Goal: Task Accomplishment & Management: Use online tool/utility

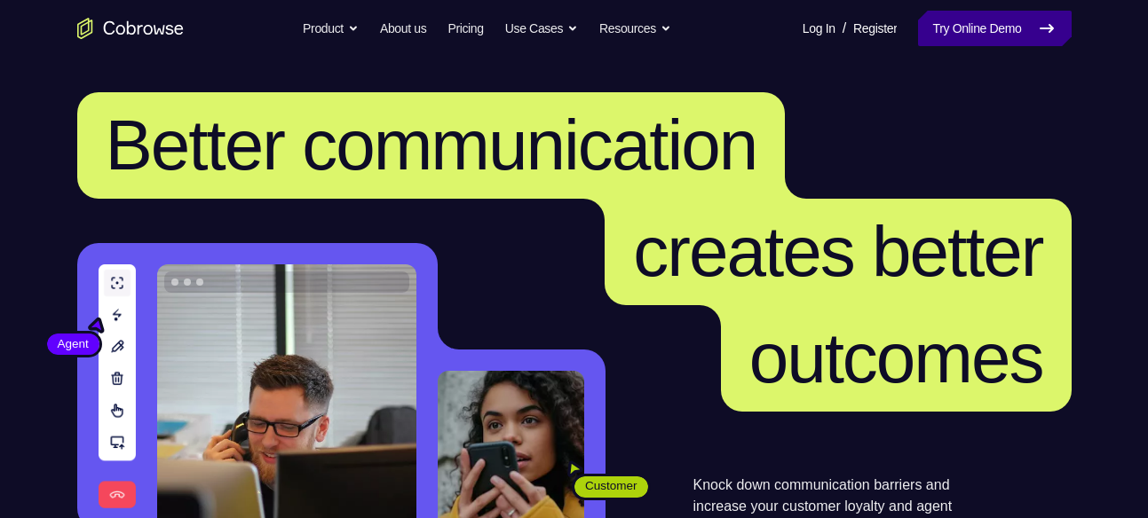
click at [997, 22] on link "Try Online Demo" at bounding box center [994, 29] width 153 height 36
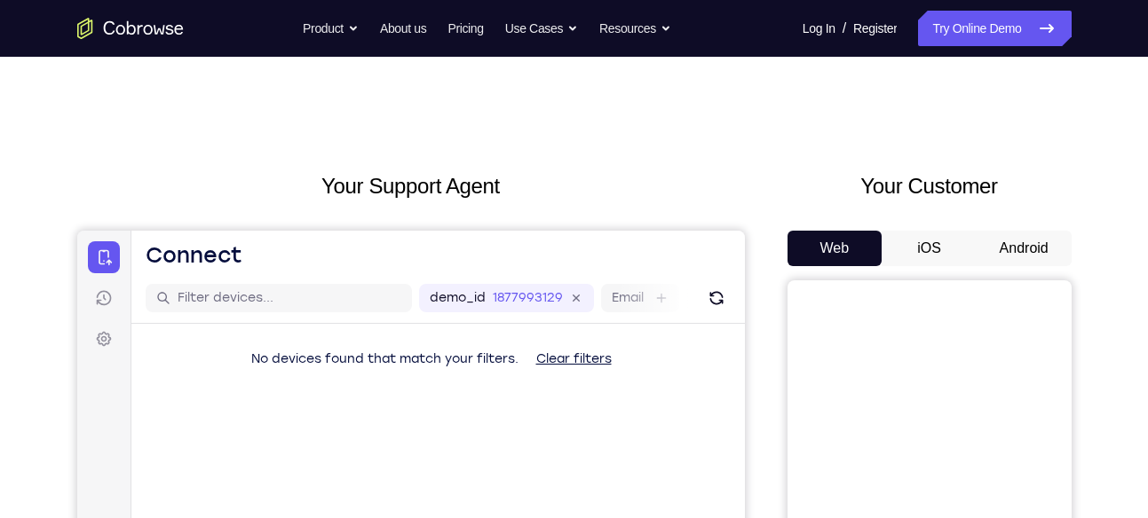
click at [1016, 245] on button "Android" at bounding box center [1023, 249] width 95 height 36
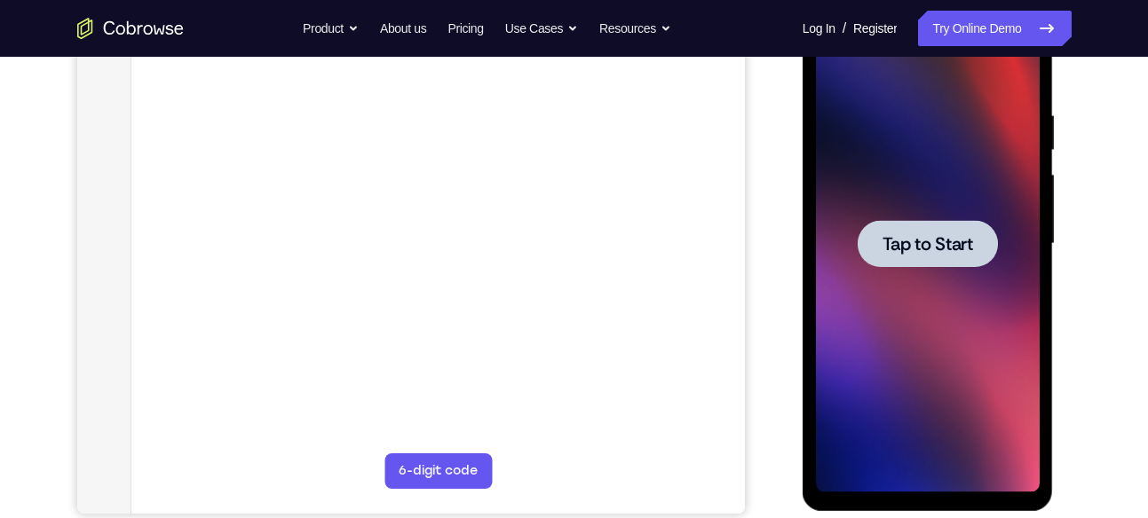
scroll to position [316, 0]
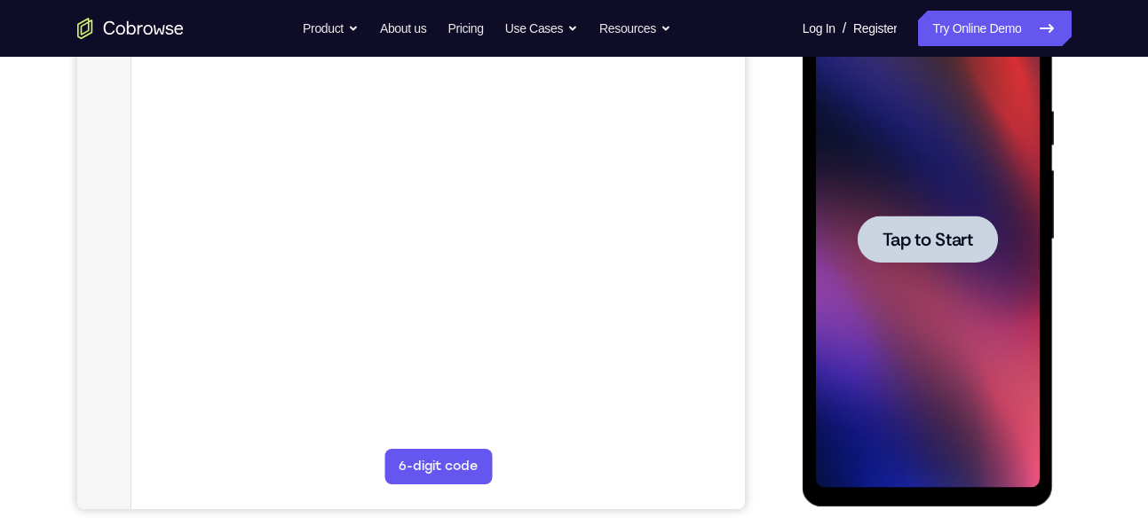
click at [925, 232] on span "Tap to Start" at bounding box center [927, 240] width 91 height 18
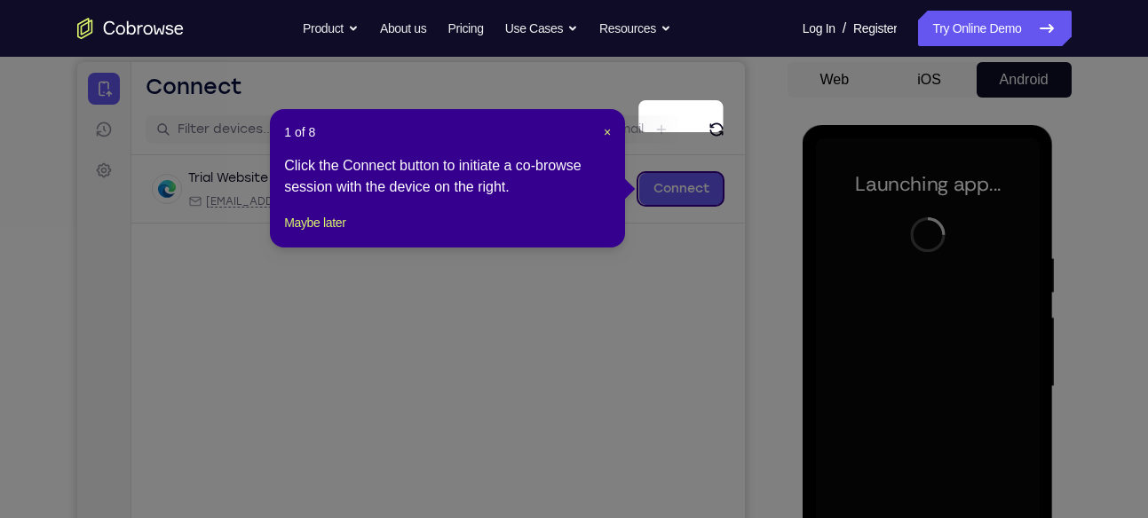
scroll to position [167, 0]
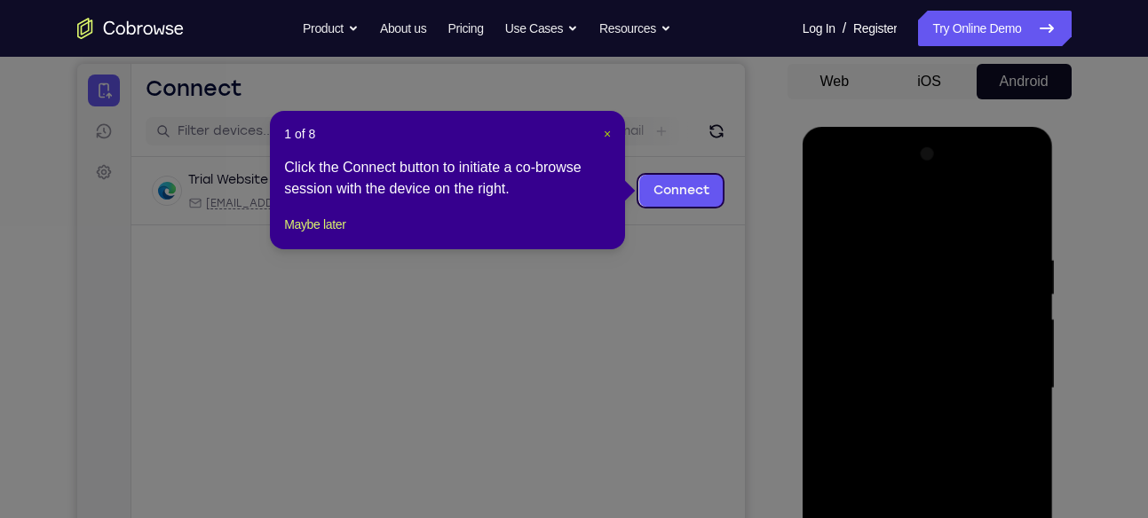
click at [607, 133] on span "×" at bounding box center [607, 134] width 7 height 14
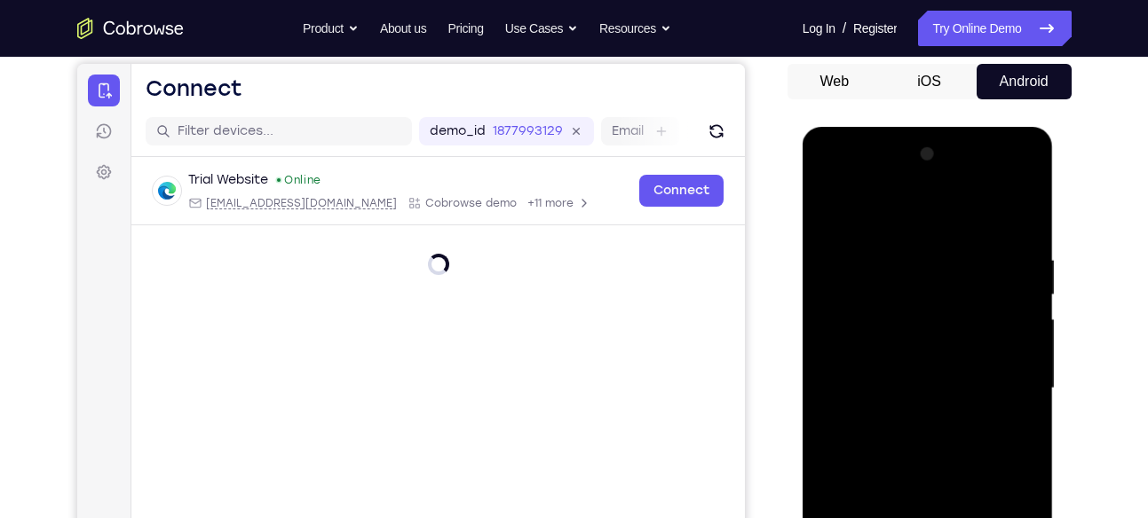
scroll to position [333, 0]
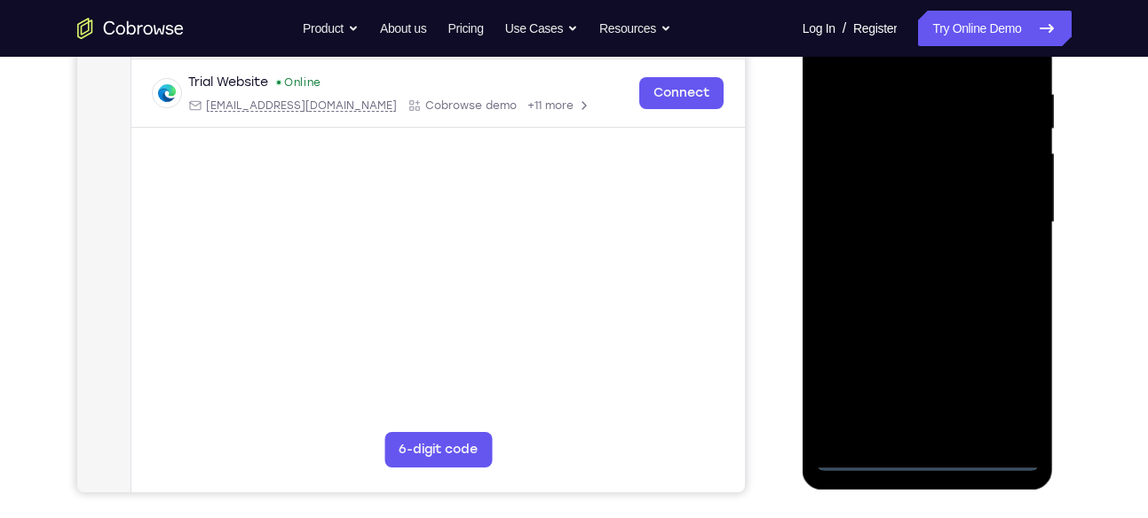
click at [930, 458] on div at bounding box center [928, 222] width 224 height 497
click at [1013, 385] on div at bounding box center [928, 222] width 224 height 497
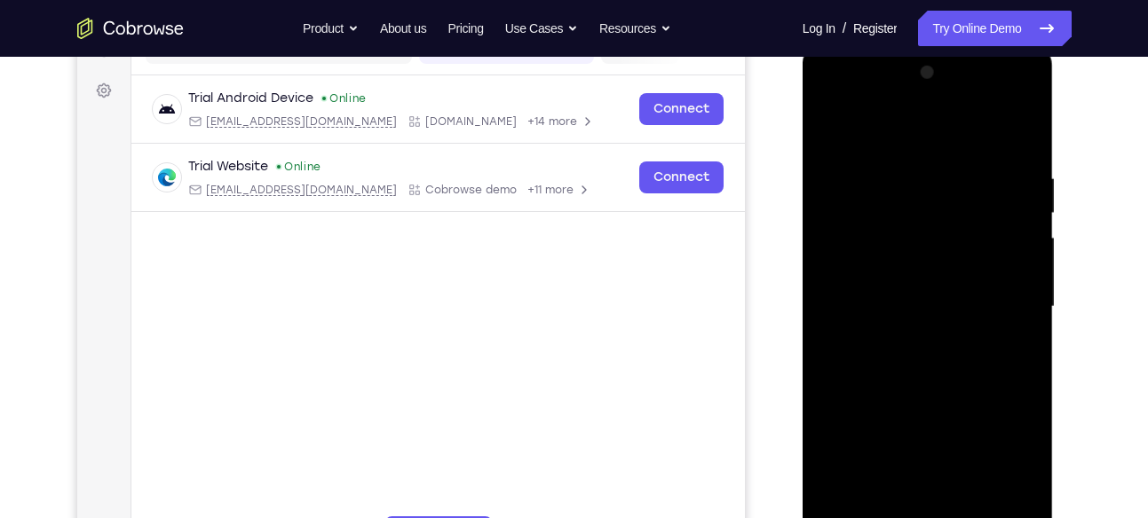
scroll to position [248, 0]
click at [909, 132] on div at bounding box center [928, 307] width 224 height 497
click at [1007, 302] on div at bounding box center [928, 307] width 224 height 497
click at [910, 339] on div at bounding box center [928, 307] width 224 height 497
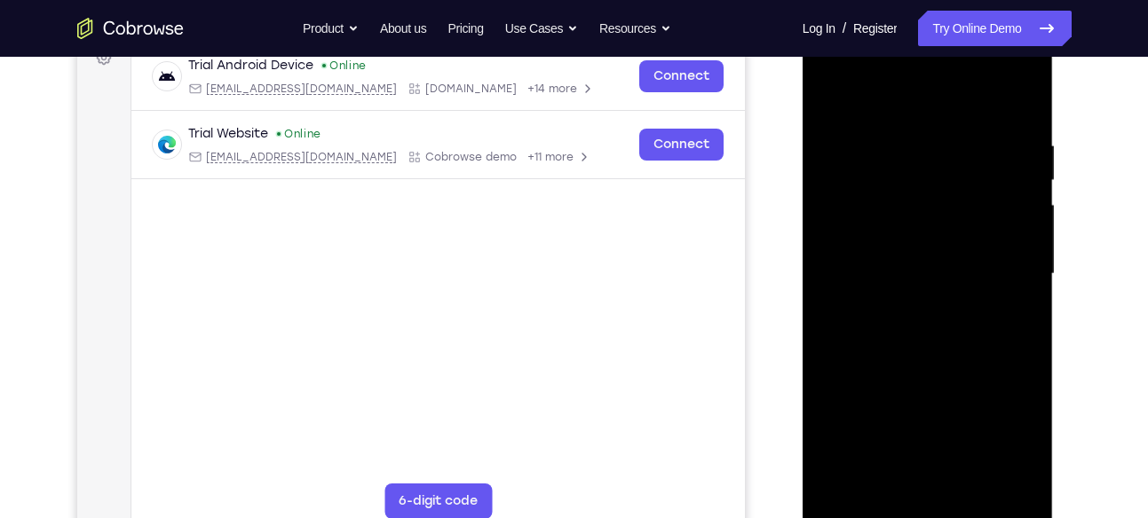
scroll to position [282, 0]
click at [894, 242] on div at bounding box center [928, 273] width 224 height 497
click at [922, 226] on div at bounding box center [928, 273] width 224 height 497
click at [928, 270] on div at bounding box center [928, 273] width 224 height 497
click at [939, 331] on div at bounding box center [928, 273] width 224 height 497
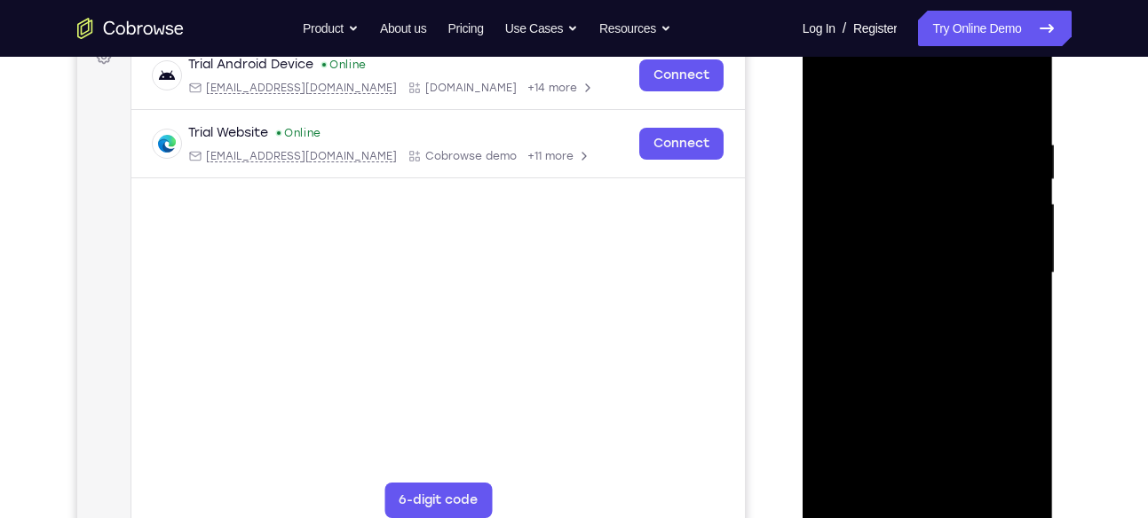
click at [920, 316] on div at bounding box center [928, 273] width 224 height 497
click at [933, 330] on div at bounding box center [928, 273] width 224 height 497
click at [939, 324] on div at bounding box center [928, 273] width 224 height 497
click at [942, 340] on div at bounding box center [928, 273] width 224 height 497
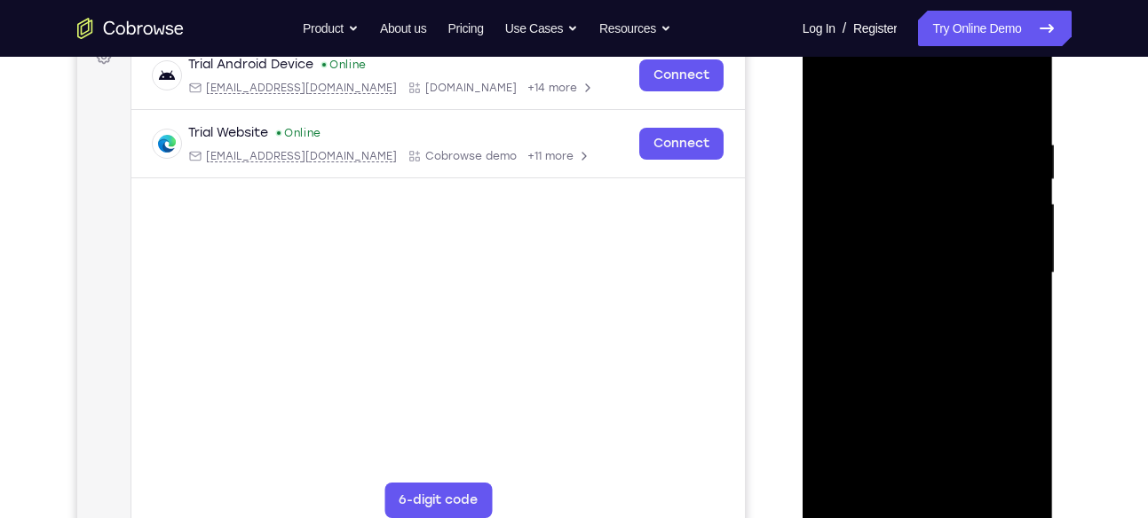
drag, startPoint x: 944, startPoint y: 389, endPoint x: 929, endPoint y: 244, distance: 145.5
click at [929, 244] on div at bounding box center [928, 273] width 224 height 497
click at [1029, 90] on div at bounding box center [928, 273] width 224 height 497
click at [863, 135] on div at bounding box center [928, 273] width 224 height 497
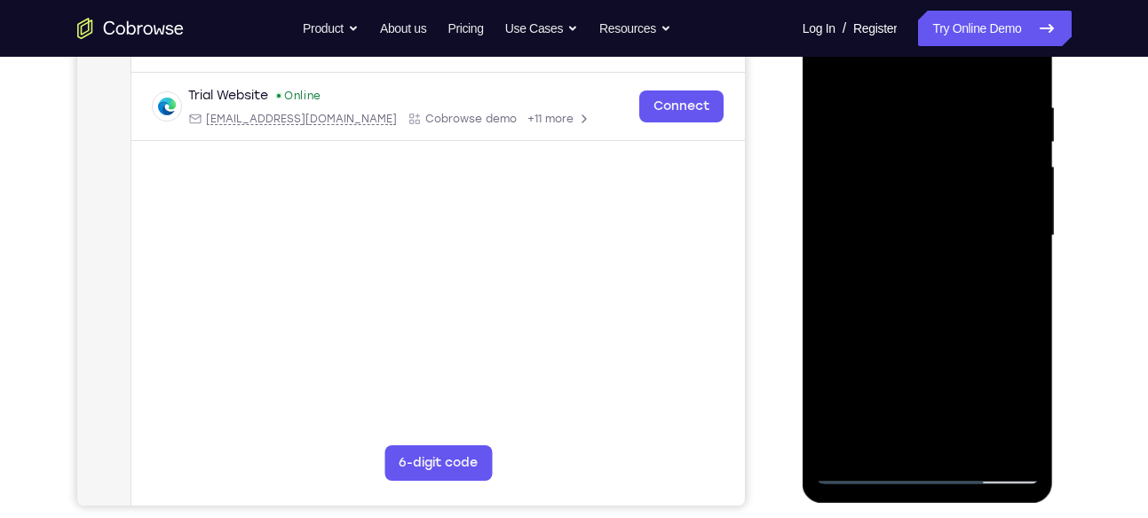
scroll to position [320, 0]
drag, startPoint x: 923, startPoint y: 241, endPoint x: 947, endPoint y: 383, distance: 143.1
click at [947, 383] on div at bounding box center [928, 235] width 224 height 497
click at [969, 438] on div at bounding box center [928, 235] width 224 height 497
click at [946, 327] on div at bounding box center [928, 235] width 224 height 497
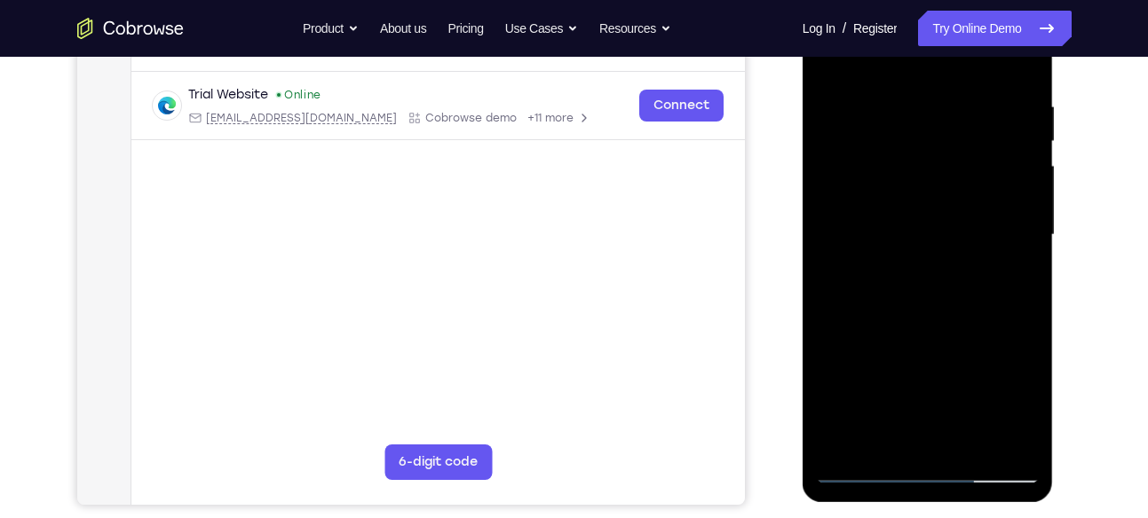
click at [897, 342] on div at bounding box center [928, 235] width 224 height 497
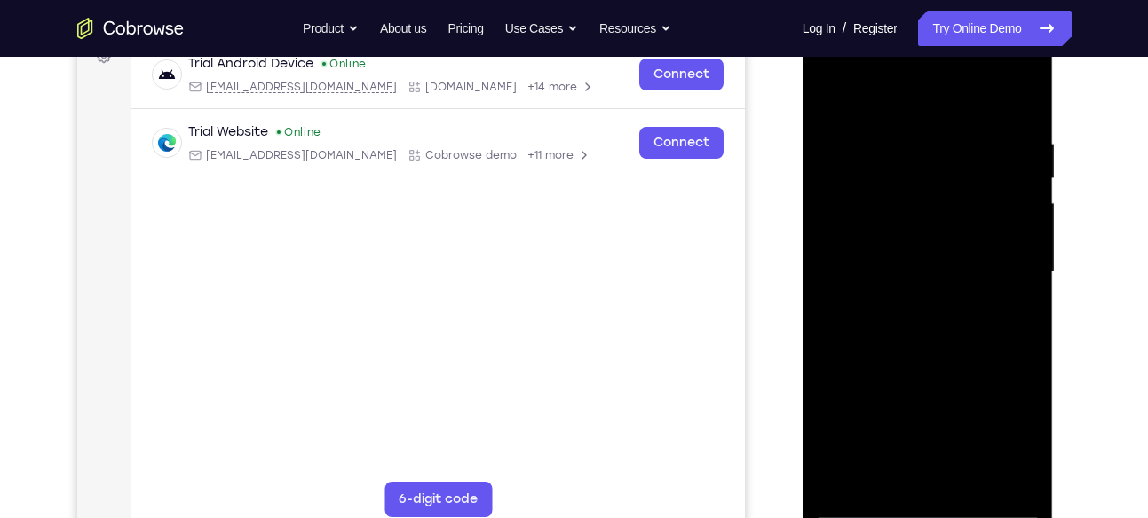
scroll to position [279, 0]
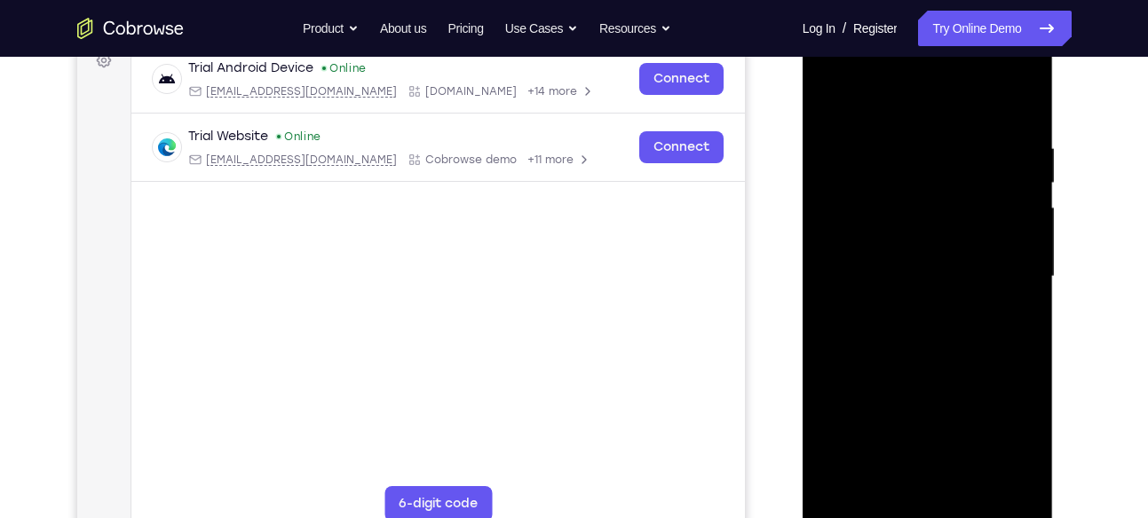
click at [831, 97] on div at bounding box center [928, 276] width 224 height 497
click at [893, 295] on div at bounding box center [928, 276] width 224 height 497
drag, startPoint x: 920, startPoint y: 289, endPoint x: 920, endPoint y: 434, distance: 144.7
click at [920, 434] on div at bounding box center [928, 276] width 224 height 497
click at [915, 311] on div at bounding box center [928, 276] width 224 height 497
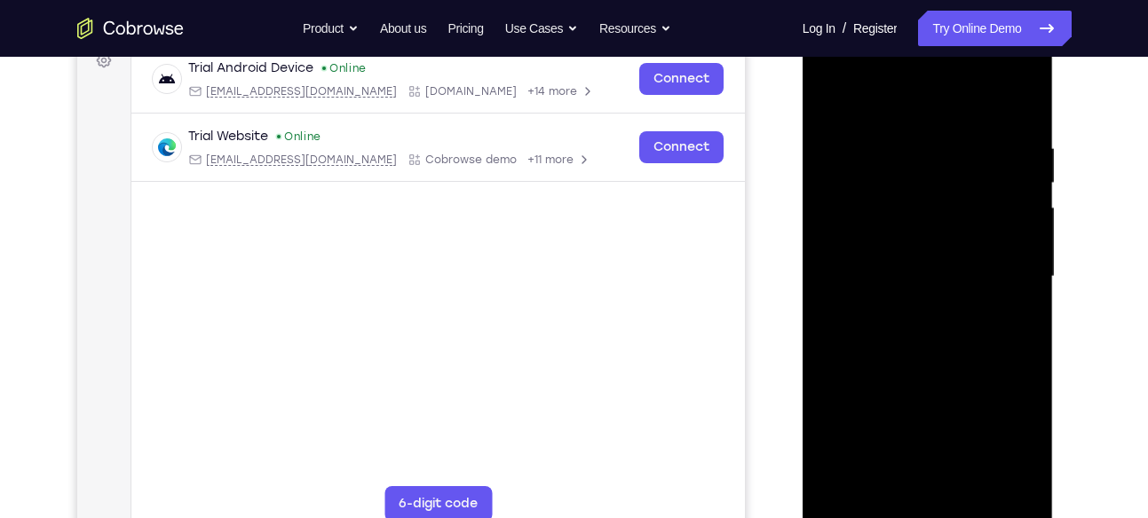
click at [952, 156] on div at bounding box center [928, 276] width 224 height 497
click at [914, 302] on div at bounding box center [928, 276] width 224 height 497
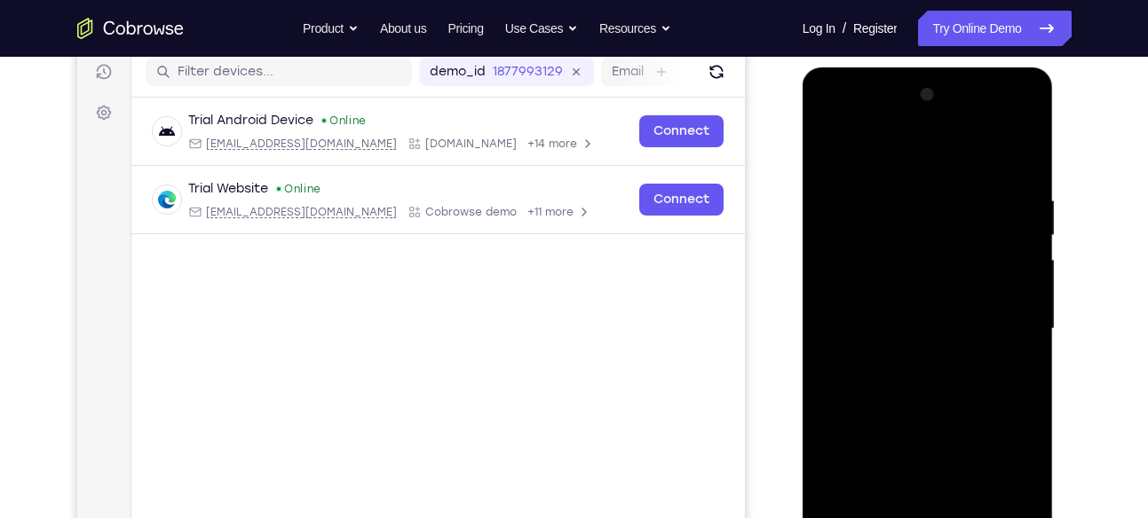
scroll to position [224, 0]
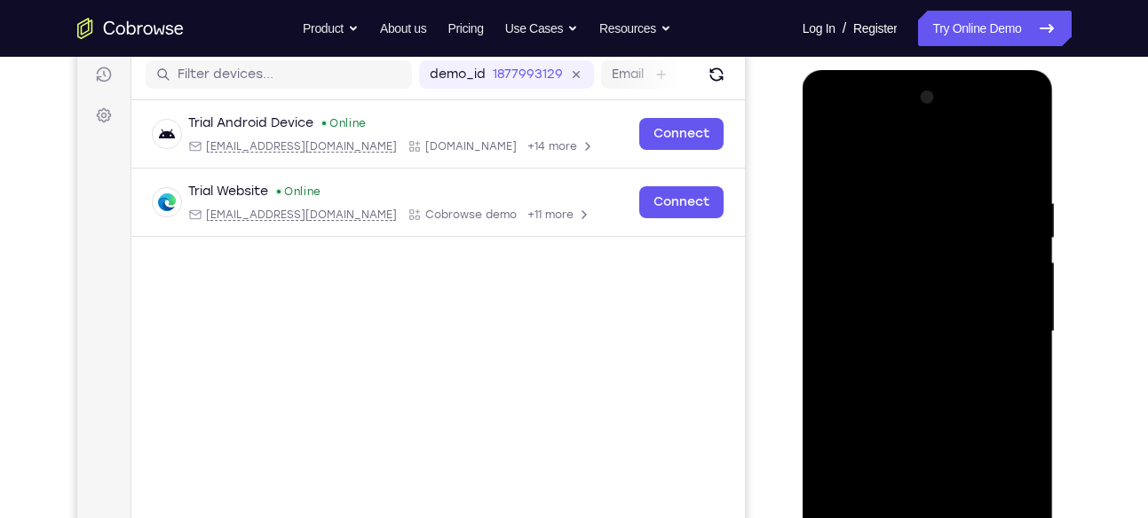
drag, startPoint x: 975, startPoint y: 272, endPoint x: 989, endPoint y: 367, distance: 96.0
click at [989, 367] on div at bounding box center [928, 331] width 224 height 497
click at [904, 307] on div at bounding box center [928, 331] width 224 height 497
click at [923, 201] on div at bounding box center [928, 331] width 224 height 497
click at [976, 315] on div at bounding box center [928, 331] width 224 height 497
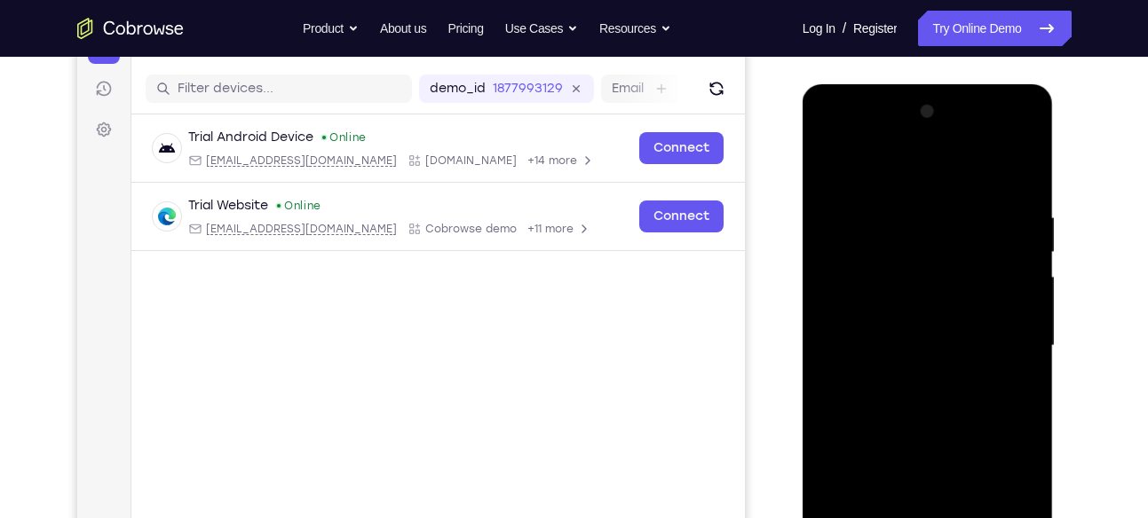
scroll to position [210, 0]
drag, startPoint x: 907, startPoint y: 257, endPoint x: 900, endPoint y: 364, distance: 107.6
click at [900, 364] on div at bounding box center [928, 345] width 224 height 497
drag, startPoint x: 1008, startPoint y: 237, endPoint x: 1005, endPoint y: 304, distance: 67.6
click at [1005, 304] on div at bounding box center [928, 345] width 224 height 497
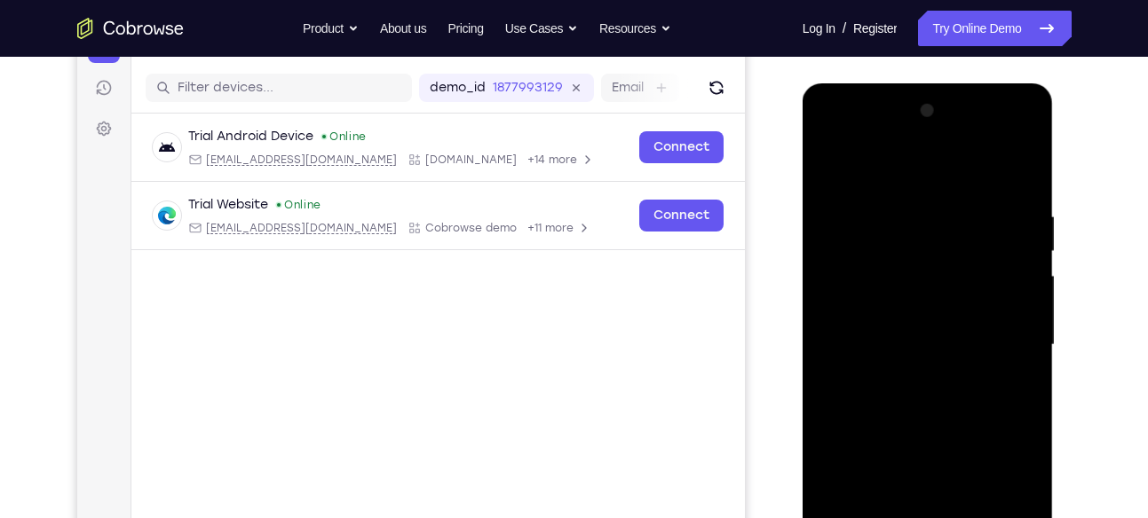
click at [937, 247] on div at bounding box center [928, 345] width 224 height 497
click at [979, 173] on div at bounding box center [928, 345] width 224 height 497
click at [975, 361] on div at bounding box center [928, 345] width 224 height 497
click at [832, 170] on div at bounding box center [928, 345] width 224 height 497
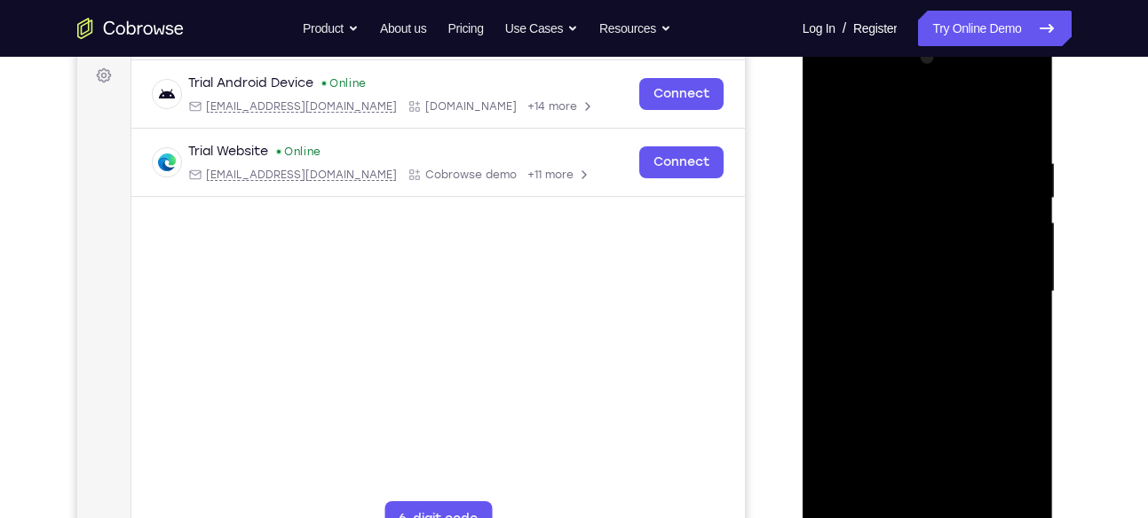
scroll to position [265, 0]
click at [888, 397] on div at bounding box center [928, 291] width 224 height 497
click at [833, 110] on div at bounding box center [928, 291] width 224 height 497
click at [892, 352] on div at bounding box center [928, 291] width 224 height 497
click at [829, 110] on div at bounding box center [928, 291] width 224 height 497
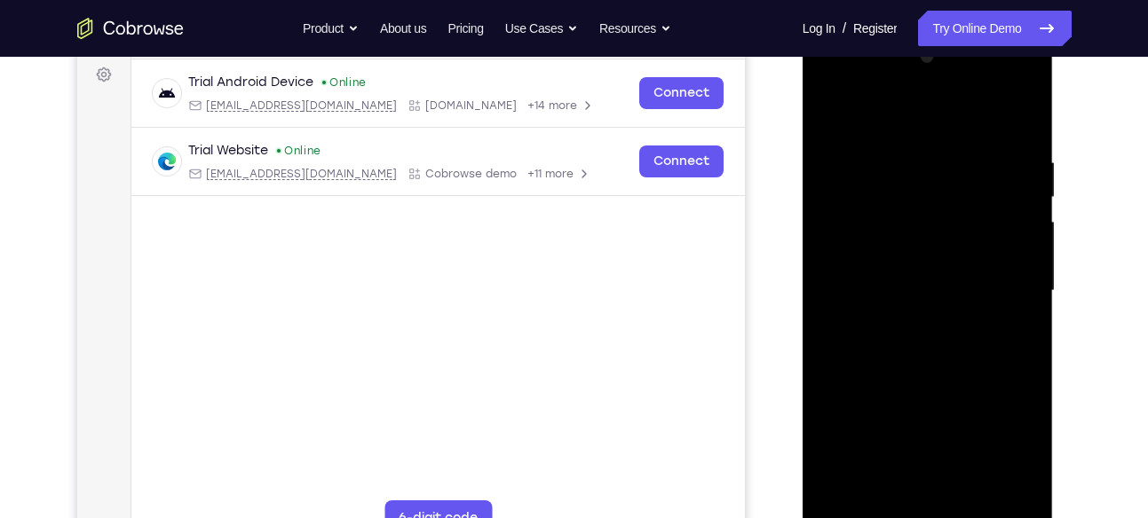
click at [833, 109] on div at bounding box center [928, 291] width 224 height 497
drag, startPoint x: 920, startPoint y: 403, endPoint x: 856, endPoint y: 274, distance: 143.7
click at [856, 274] on div at bounding box center [928, 291] width 224 height 497
click at [840, 383] on div at bounding box center [928, 291] width 224 height 497
click at [834, 390] on div at bounding box center [928, 291] width 224 height 497
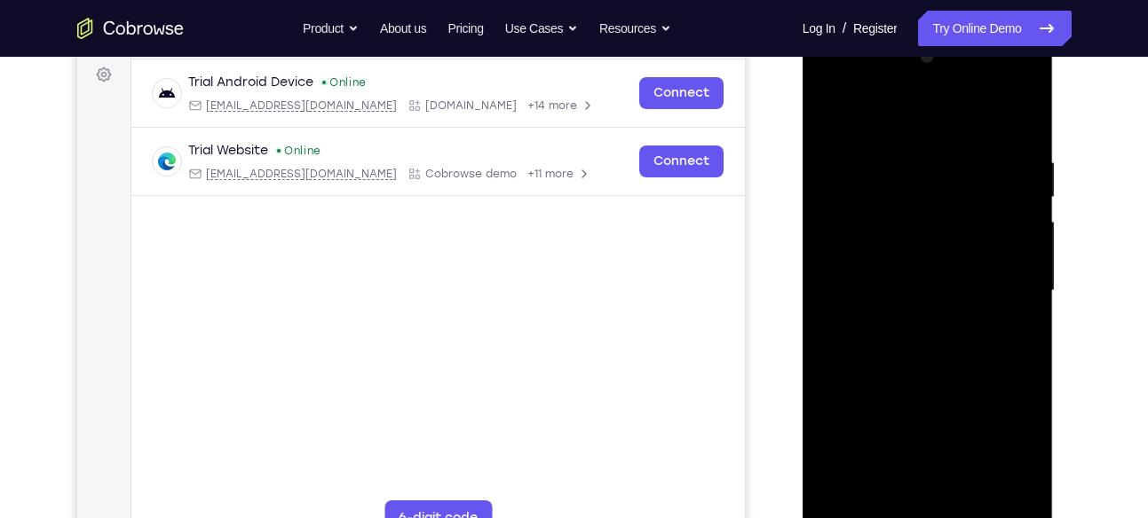
drag, startPoint x: 892, startPoint y: 296, endPoint x: 896, endPoint y: 419, distance: 123.5
click at [896, 419] on div at bounding box center [928, 291] width 224 height 497
click at [903, 134] on div at bounding box center [928, 291] width 224 height 497
click at [996, 490] on div at bounding box center [928, 291] width 224 height 497
click at [1028, 378] on div at bounding box center [928, 291] width 224 height 497
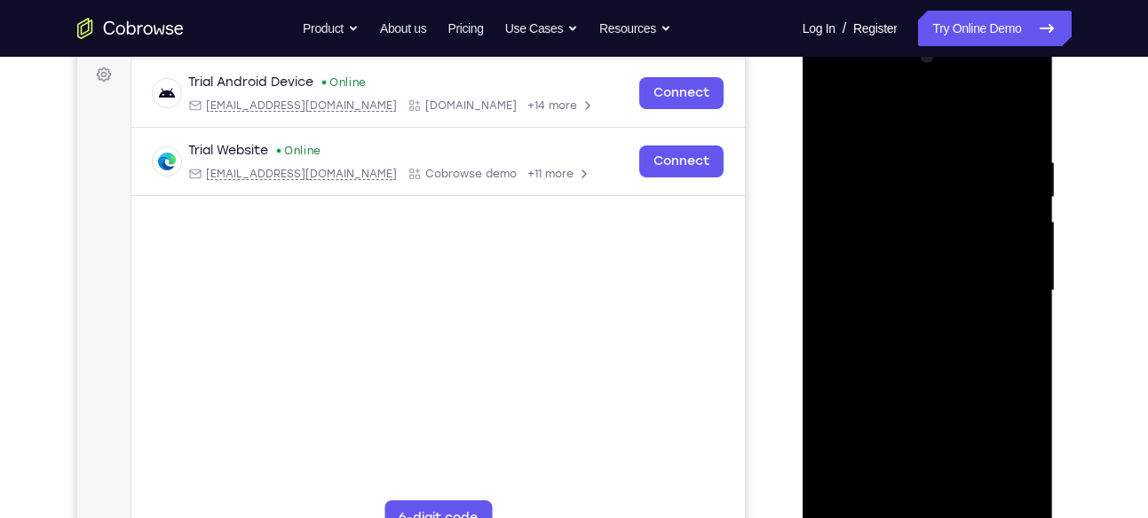
click at [1023, 383] on div at bounding box center [928, 291] width 224 height 497
click at [1018, 366] on div at bounding box center [928, 291] width 224 height 497
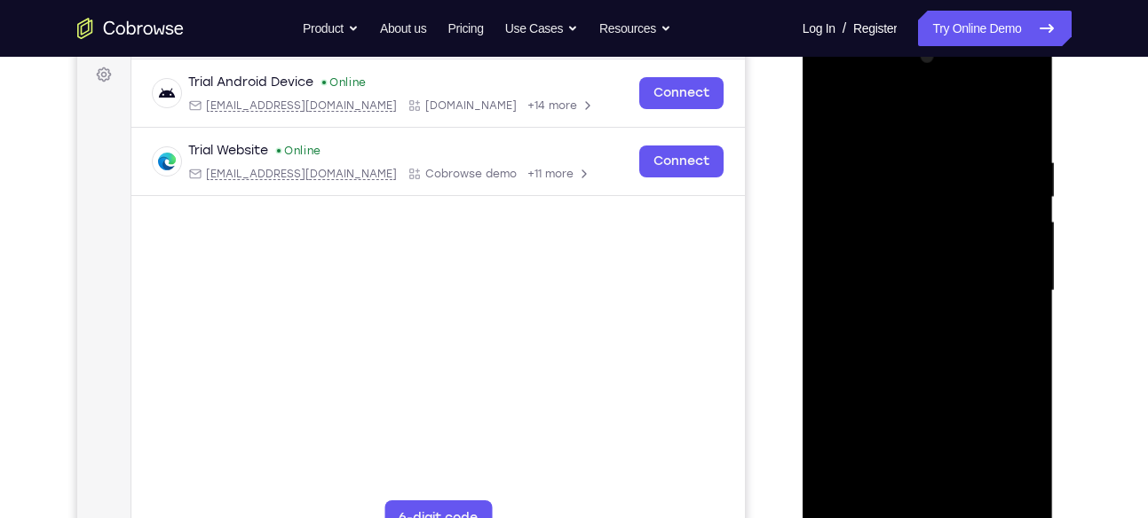
click at [1018, 366] on div at bounding box center [928, 291] width 224 height 497
click at [1019, 123] on div at bounding box center [928, 291] width 224 height 497
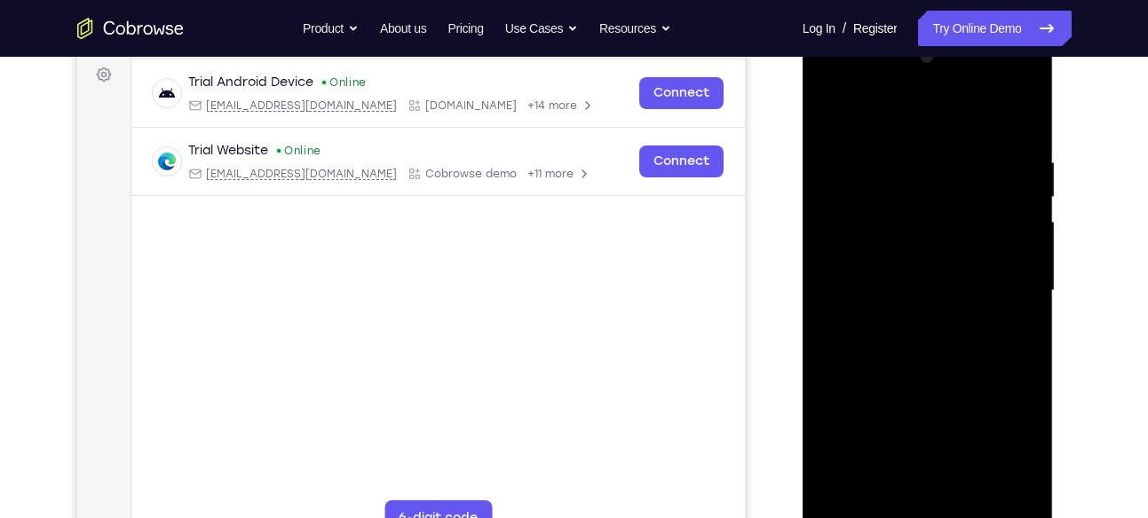
drag, startPoint x: 939, startPoint y: 300, endPoint x: 897, endPoint y: 161, distance: 145.5
click at [897, 161] on div at bounding box center [928, 291] width 224 height 497
drag, startPoint x: 939, startPoint y: 433, endPoint x: 888, endPoint y: 276, distance: 165.3
click at [888, 276] on div at bounding box center [928, 291] width 224 height 497
drag, startPoint x: 929, startPoint y: 404, endPoint x: 863, endPoint y: 242, distance: 174.7
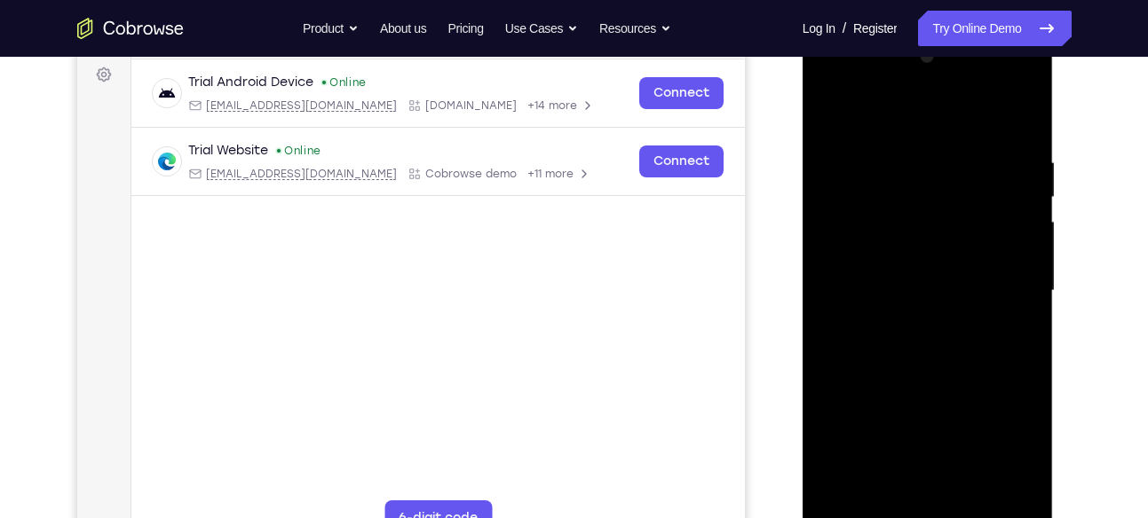
click at [863, 242] on div at bounding box center [928, 291] width 224 height 497
drag, startPoint x: 928, startPoint y: 360, endPoint x: 860, endPoint y: 200, distance: 174.6
click at [860, 200] on div at bounding box center [928, 291] width 224 height 497
drag, startPoint x: 940, startPoint y: 379, endPoint x: 850, endPoint y: 205, distance: 195.7
click at [850, 205] on div at bounding box center [928, 291] width 224 height 497
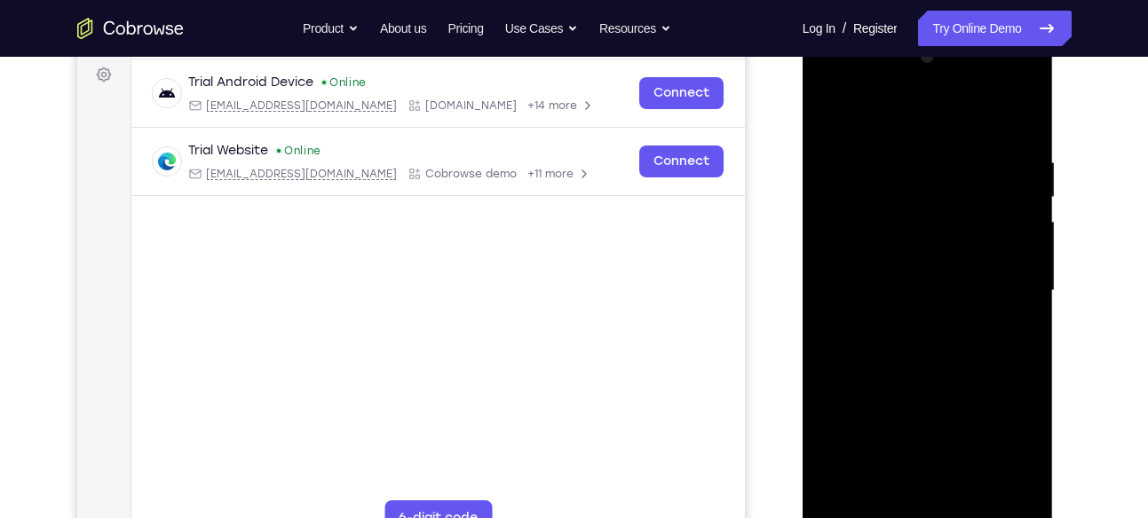
drag, startPoint x: 919, startPoint y: 245, endPoint x: 889, endPoint y: 59, distance: 188.7
click at [889, 59] on div at bounding box center [928, 291] width 224 height 497
drag, startPoint x: 892, startPoint y: 332, endPoint x: 890, endPoint y: 314, distance: 17.8
click at [890, 314] on div at bounding box center [928, 291] width 224 height 497
drag, startPoint x: 966, startPoint y: 371, endPoint x: 900, endPoint y: 201, distance: 182.6
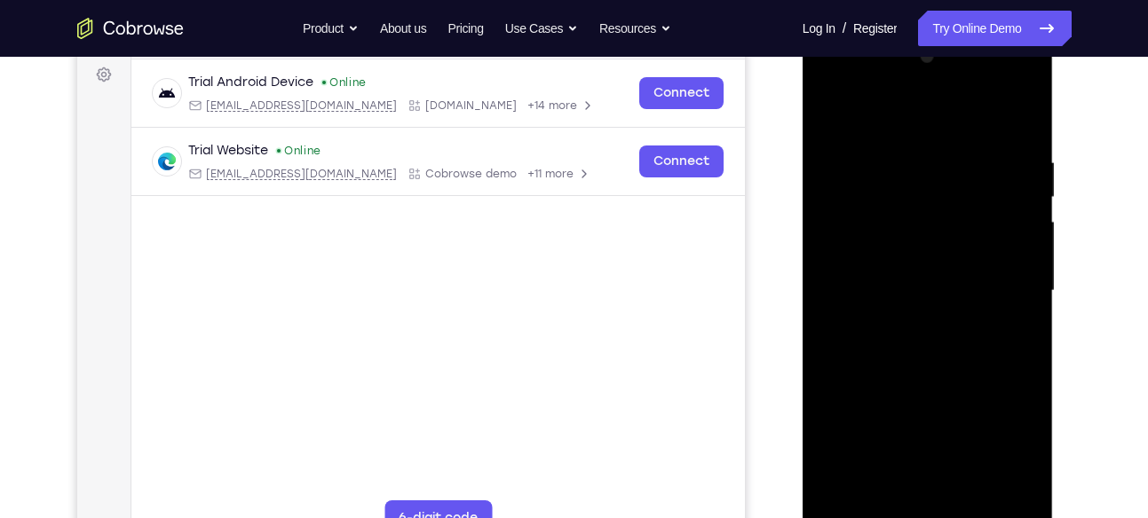
click at [900, 201] on div at bounding box center [928, 291] width 224 height 497
click at [973, 496] on div at bounding box center [928, 291] width 224 height 497
